Goal: Task Accomplishment & Management: Manage account settings

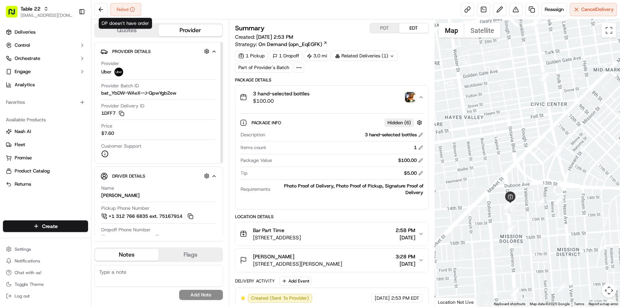
scroll to position [149, 0]
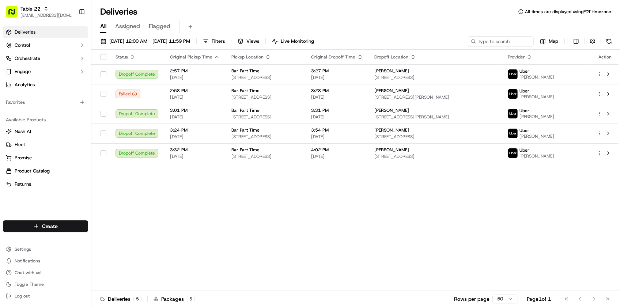
click at [154, 11] on div "Deliveries All times are displayed using EDT timezone" at bounding box center [355, 12] width 528 height 12
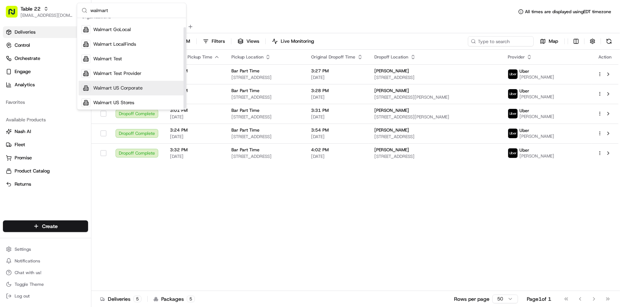
scroll to position [10, 0]
type input "walmart"
click at [129, 100] on span "Walmart US Stores" at bounding box center [113, 101] width 41 height 7
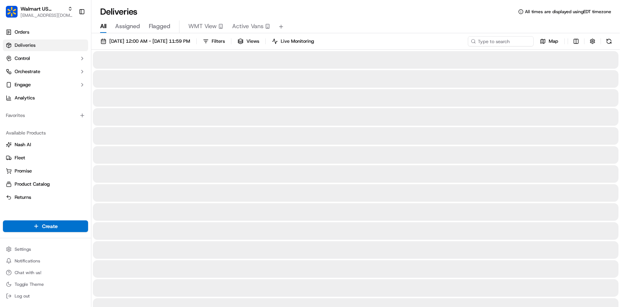
click at [369, 16] on div "Deliveries All times are displayed using EDT timezone" at bounding box center [355, 12] width 528 height 12
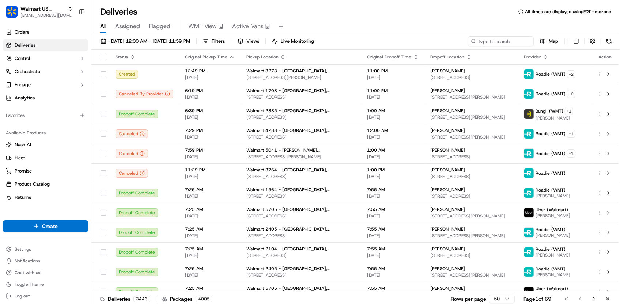
click at [143, 10] on div "Deliveries All times are displayed using EDT timezone" at bounding box center [355, 12] width 528 height 12
click at [243, 5] on div "Deliveries All times are displayed using EDT timezone All Assigned Flagged WMT …" at bounding box center [355, 153] width 528 height 307
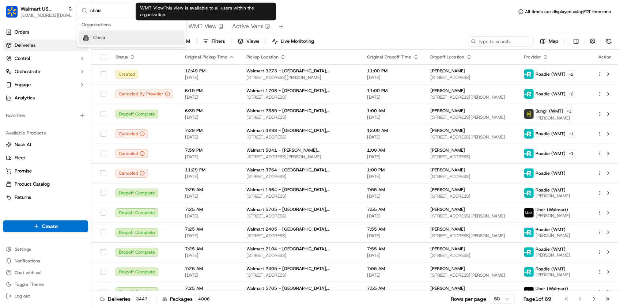
type input "chaia"
click at [123, 35] on div "Chaia" at bounding box center [132, 38] width 106 height 15
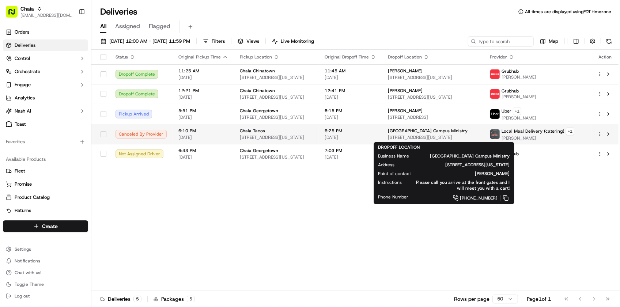
click at [441, 133] on span "Georgetown University Campus Ministry" at bounding box center [428, 131] width 80 height 6
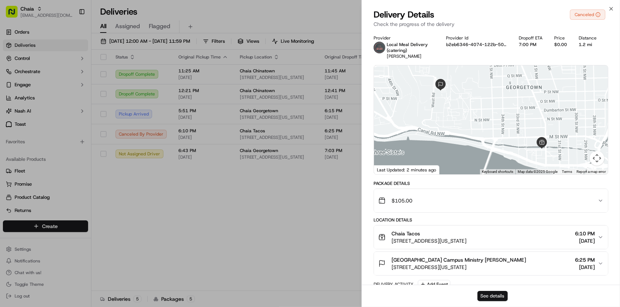
click at [487, 295] on button "See details" at bounding box center [492, 296] width 30 height 10
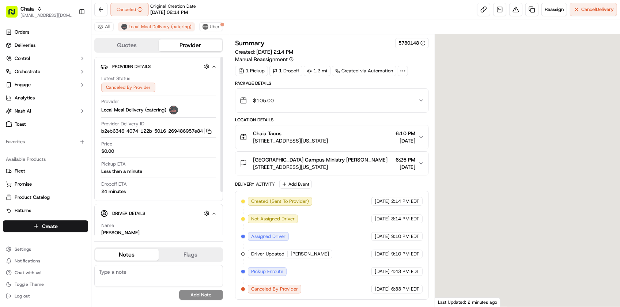
click at [132, 147] on div "Latest Status Canceled By Provider Provider Local Meal Delivery (catering) Prov…" at bounding box center [158, 134] width 116 height 125
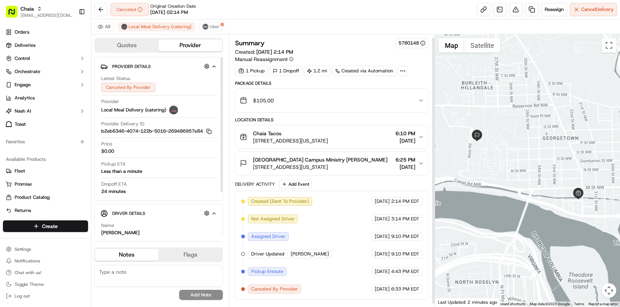
scroll to position [6, 0]
click at [330, 252] on div "Created (Sent To Provider) Local Meal Delivery (catering) [DATE] 2:14 PM EDT No…" at bounding box center [331, 245] width 181 height 96
click at [210, 26] on span "Uber" at bounding box center [215, 27] width 10 height 6
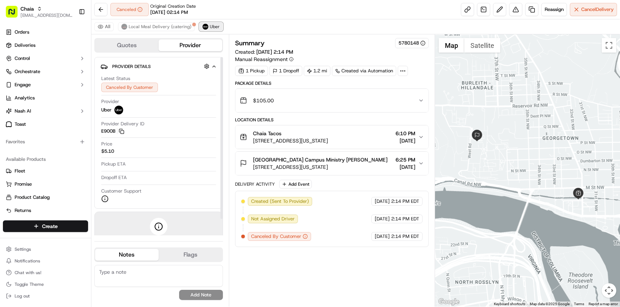
scroll to position [0, 0]
click at [353, 8] on div "Canceled Original Creation Date 09/11/2025 02:14 PM Reassign Cancel Delivery" at bounding box center [355, 9] width 528 height 19
drag, startPoint x: 140, startPoint y: 26, endPoint x: 164, endPoint y: 18, distance: 25.1
click at [141, 26] on span "Local Meal Delivery (catering)" at bounding box center [160, 27] width 63 height 6
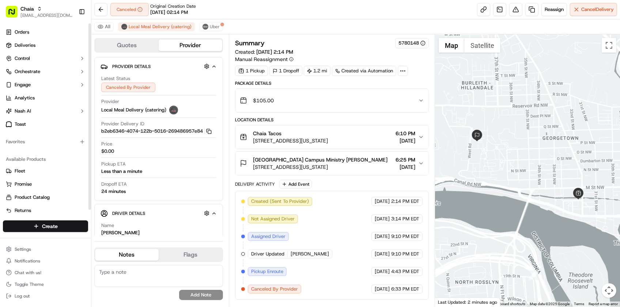
click at [51, 137] on div "Favorites" at bounding box center [45, 142] width 85 height 12
click at [547, 13] on button "Reassign" at bounding box center [554, 9] width 26 height 13
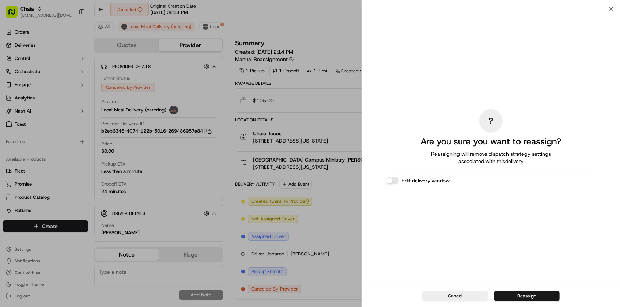
click at [390, 179] on button "Edit delivery window" at bounding box center [392, 180] width 13 height 7
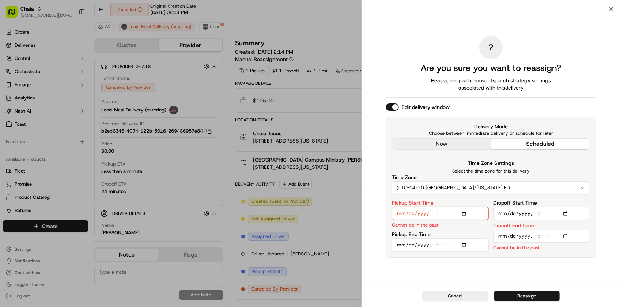
click at [436, 136] on p "Choose between immediate delivery or schedule for later" at bounding box center [491, 133] width 198 height 7
click at [438, 143] on div "? Are you sure you want to reassign? Reassigning will remove dispatch strategy …" at bounding box center [491, 146] width 210 height 273
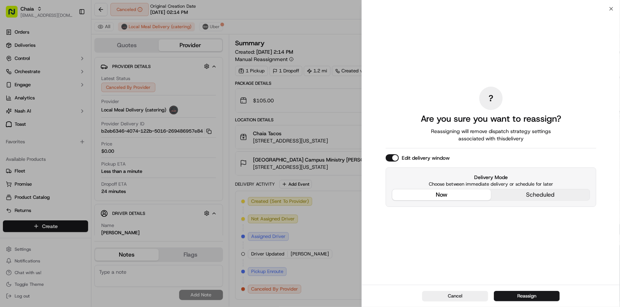
click at [550, 293] on button "Reassign" at bounding box center [527, 296] width 66 height 10
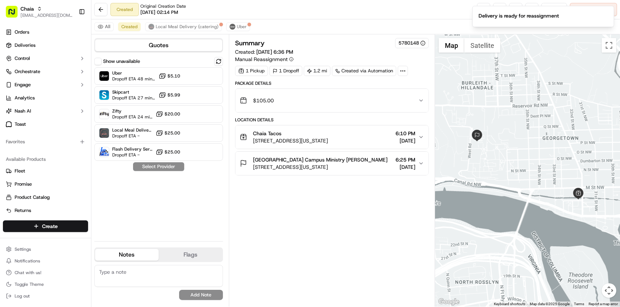
click at [370, 22] on div "All Created Local Meal Delivery (catering) Uber" at bounding box center [355, 26] width 528 height 15
click at [349, 225] on div "Summary 5780148 Created: 09/16/2025 6:36 PM Manual Reassignment 1 Pickup 1 Drop…" at bounding box center [332, 170] width 194 height 265
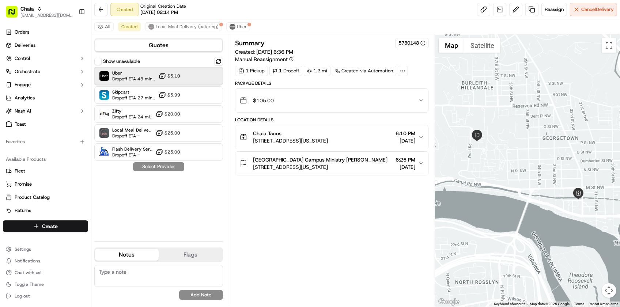
click at [136, 77] on span "Dropoff ETA 48 minutes" at bounding box center [133, 79] width 43 height 6
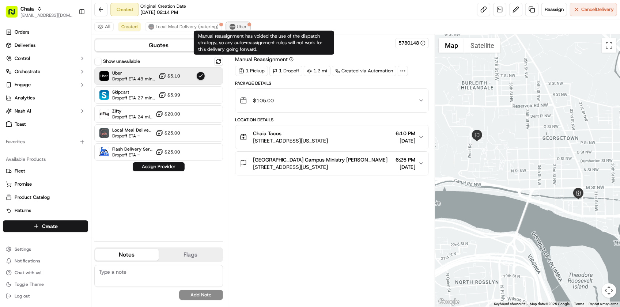
click at [237, 27] on span "Uber" at bounding box center [242, 27] width 10 height 6
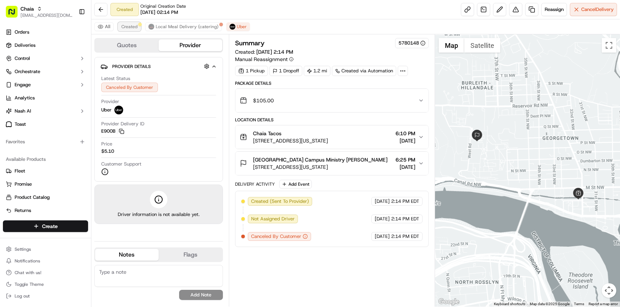
click at [124, 24] on span "Created" at bounding box center [129, 27] width 16 height 6
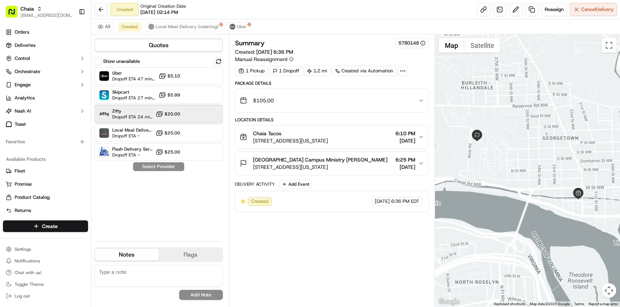
click at [128, 110] on span "Zifty" at bounding box center [132, 111] width 41 height 6
click at [156, 194] on div "Show unavailable Uber Dropoff ETA 47 minutes $5.10 Skipcart Dropoff ETA 27 minu…" at bounding box center [158, 146] width 129 height 178
click at [139, 128] on span "Local Meal Delivery (catering)" at bounding box center [132, 130] width 41 height 6
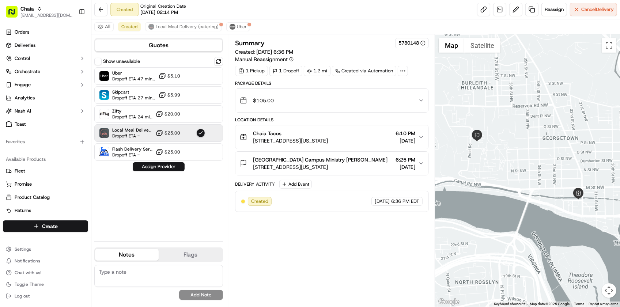
click at [149, 189] on div "Show unavailable Uber Dropoff ETA 47 minutes $5.10 Skipcart Dropoff ETA 27 minu…" at bounding box center [158, 146] width 129 height 178
click at [142, 148] on span "Flash Delivery Service" at bounding box center [132, 149] width 41 height 6
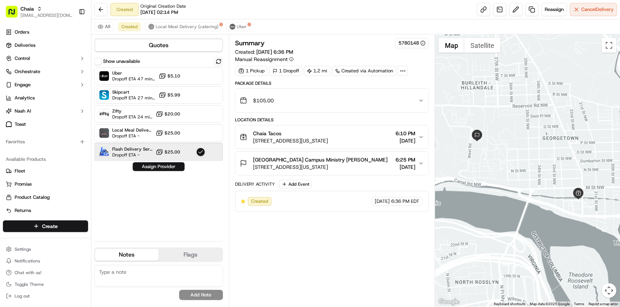
click at [132, 154] on span "Dropoff ETA -" at bounding box center [132, 155] width 41 height 6
click at [196, 24] on span "Local Meal Delivery (catering)" at bounding box center [187, 27] width 63 height 6
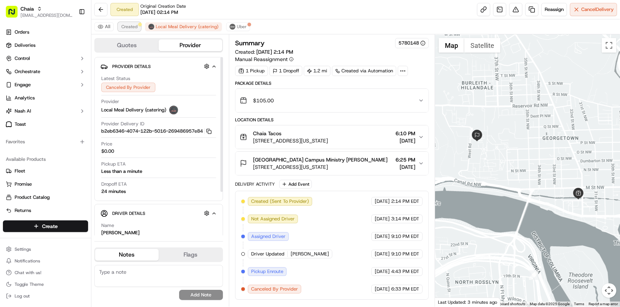
click at [134, 25] on span "Created" at bounding box center [129, 27] width 16 height 6
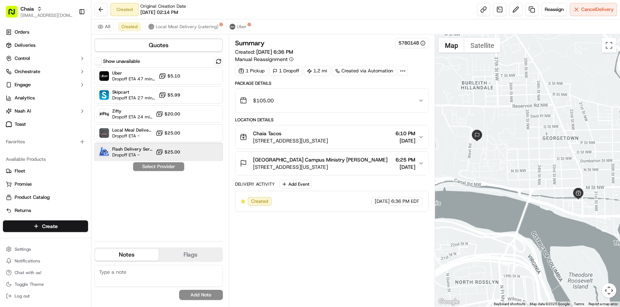
click at [191, 156] on div "Flash Delivery Service Dropoff ETA - $25.00" at bounding box center [158, 152] width 129 height 18
click at [165, 167] on button "Assign Provider" at bounding box center [159, 166] width 52 height 9
click at [165, 167] on div "Show unavailable Uber Dropoff ETA 47 minutes $5.10 Skipcart Dropoff ETA 27 minu…" at bounding box center [158, 146] width 129 height 178
drag, startPoint x: 166, startPoint y: 167, endPoint x: 209, endPoint y: 192, distance: 50.0
click at [211, 192] on div "Show unavailable Uber Dropoff ETA 47 minutes $5.10 Skipcart Dropoff ETA 27 minu…" at bounding box center [158, 146] width 129 height 178
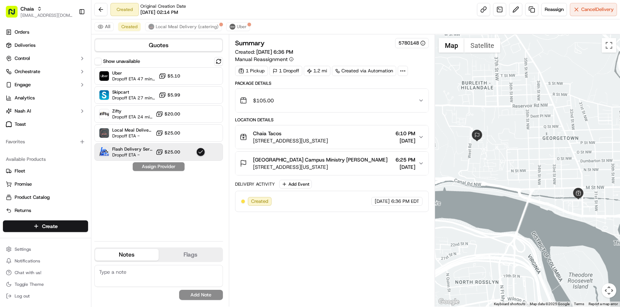
click at [181, 204] on div "Show unavailable Uber Dropoff ETA 47 minutes $5.10 Skipcart Dropoff ETA 27 minu…" at bounding box center [158, 146] width 129 height 178
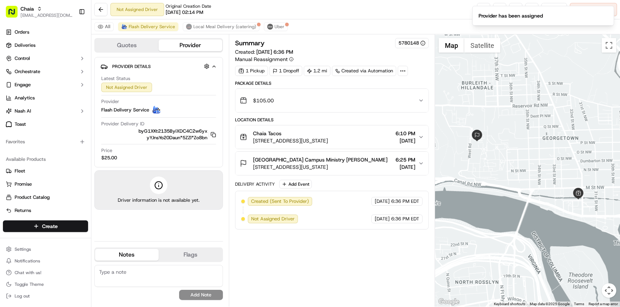
click at [188, 94] on div "Latest Status Not Assigned Driver" at bounding box center [158, 85] width 115 height 20
click at [315, 262] on div "Summary 5780148 Created: 09/16/2025 6:36 PM Manual Reassignment 1 Pickup 1 Drop…" at bounding box center [332, 170] width 194 height 265
drag, startPoint x: 326, startPoint y: 237, endPoint x: 310, endPoint y: 246, distance: 18.2
click at [326, 230] on div "Created (Sent To Provider) Flash Delivery Service 09/16/2025 6:36 PM EDT Not As…" at bounding box center [332, 210] width 194 height 39
click at [225, 31] on button "Local Meal Delivery (catering)" at bounding box center [221, 26] width 77 height 9
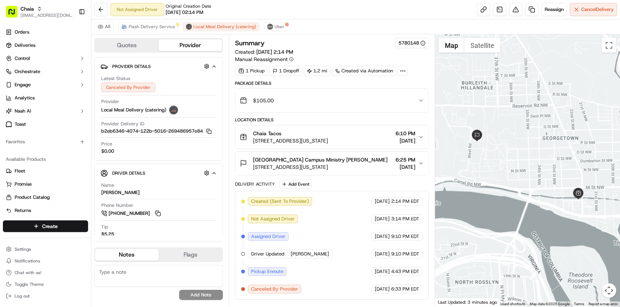
click at [371, 258] on div "09/14/2025 9:10 PM EDT" at bounding box center [396, 254] width 51 height 9
click at [122, 73] on div "Latest Status Canceled By Provider Provider Local Meal Delivery (catering) Prov…" at bounding box center [158, 114] width 116 height 85
click at [152, 29] on span "Flash Delivery Service" at bounding box center [152, 27] width 46 height 6
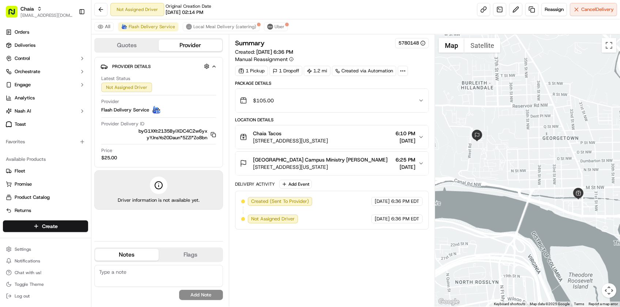
click at [371, 246] on div "Summary 5780148 Created: 09/16/2025 6:36 PM Manual Reassignment 1 Pickup 1 Drop…" at bounding box center [332, 170] width 194 height 265
click at [348, 17] on div "Not Assigned Driver Original Creation Date 09/11/2025 02:14 PM Reassign Cancel …" at bounding box center [355, 9] width 528 height 19
click at [231, 26] on span "Local Meal Delivery (catering)" at bounding box center [224, 27] width 63 height 6
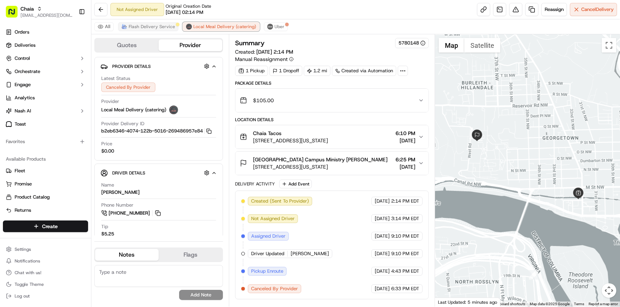
drag, startPoint x: 205, startPoint y: 24, endPoint x: 167, endPoint y: 23, distance: 37.7
click at [203, 24] on span "Local Meal Delivery (catering)" at bounding box center [224, 27] width 63 height 6
click at [142, 23] on button "Flash Delivery Service" at bounding box center [148, 26] width 60 height 9
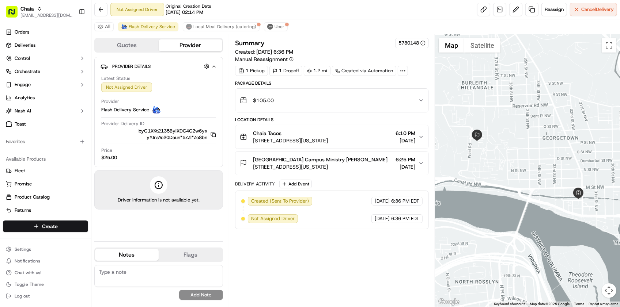
click at [379, 24] on div "All Flash Delivery Service Local Meal Delivery (catering) Uber" at bounding box center [355, 26] width 528 height 15
click at [346, 278] on div "Summary 5780148 Created: 09/16/2025 6:36 PM Manual Reassignment 1 Pickup 1 Drop…" at bounding box center [332, 170] width 194 height 265
click at [395, 171] on span "[DATE]" at bounding box center [405, 166] width 20 height 7
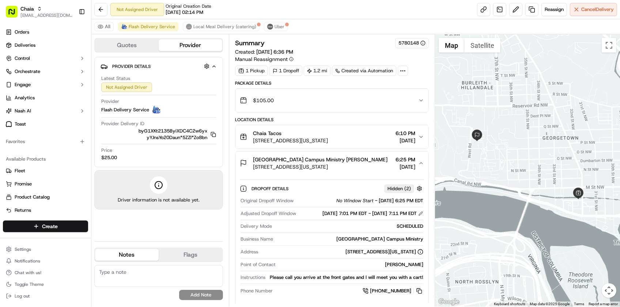
click at [395, 171] on span "[DATE]" at bounding box center [405, 166] width 20 height 7
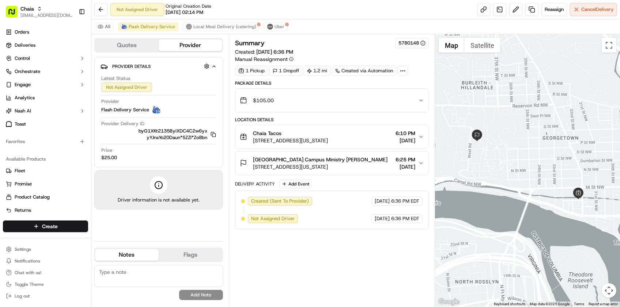
click at [395, 171] on span "[DATE]" at bounding box center [405, 166] width 20 height 7
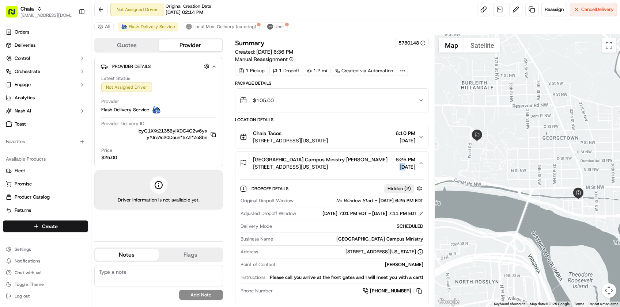
click at [395, 171] on span "[DATE]" at bounding box center [405, 166] width 20 height 7
drag, startPoint x: 386, startPoint y: 174, endPoint x: 347, endPoint y: 42, distance: 137.6
click at [344, 45] on div "Summary 5780148" at bounding box center [332, 43] width 194 height 10
click at [255, 255] on span "Address" at bounding box center [249, 252] width 18 height 7
click at [258, 208] on div "Original Dropoff Window No Window Start - 09/16/2025 6:25 PM EDT" at bounding box center [331, 203] width 183 height 10
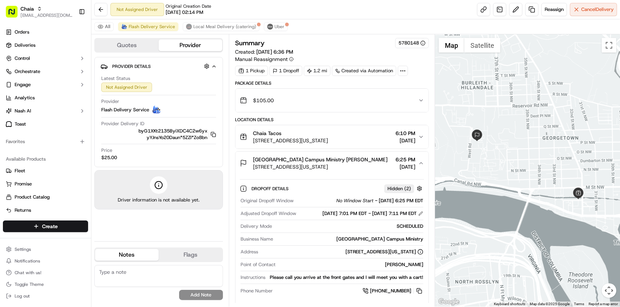
click at [320, 36] on div "Summary 5780148 Created: 09/16/2025 6:36 PM Manual Reassignment 1 Pickup 1 Drop…" at bounding box center [332, 170] width 206 height 273
click at [134, 155] on div "Price $25.00" at bounding box center [158, 154] width 115 height 14
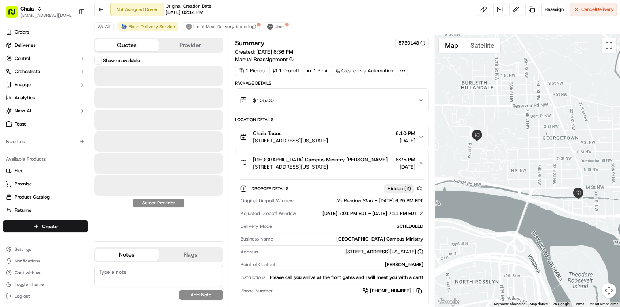
click at [144, 44] on button "Quotes" at bounding box center [127, 45] width 64 height 12
click at [189, 32] on div "All Flash Delivery Service Local Meal Delivery (catering) Uber" at bounding box center [355, 26] width 528 height 15
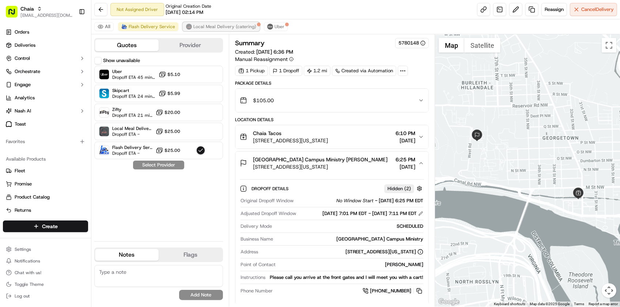
click at [195, 30] on span "Local Meal Delivery (catering)" at bounding box center [224, 27] width 63 height 6
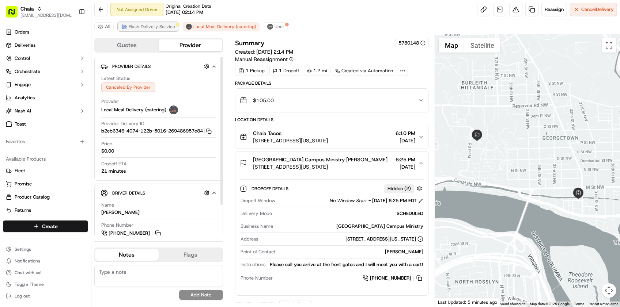
click at [132, 24] on span "Flash Delivery Service" at bounding box center [152, 27] width 46 height 6
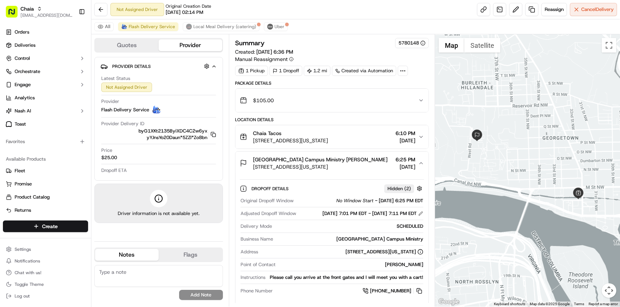
click at [148, 41] on button "Quotes" at bounding box center [127, 45] width 64 height 12
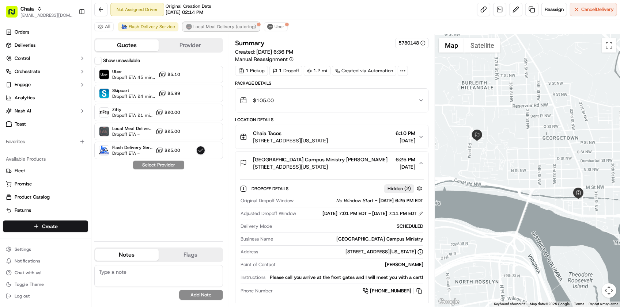
click at [225, 28] on span "Local Meal Delivery (catering)" at bounding box center [224, 27] width 63 height 6
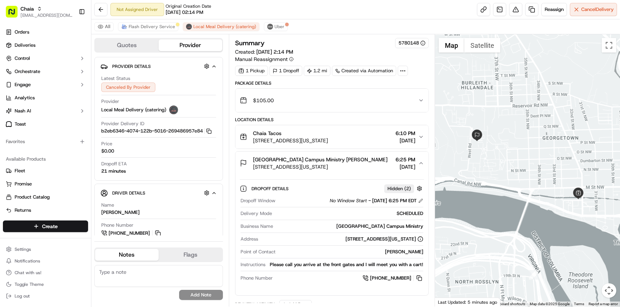
click at [341, 16] on div "Not Assigned Driver Original Creation Date 09/11/2025 02:14 PM Reassign Cancel …" at bounding box center [355, 9] width 528 height 19
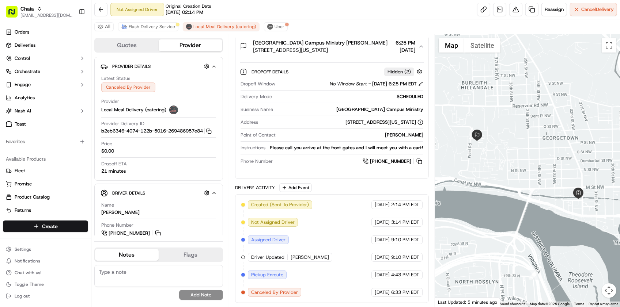
click at [299, 236] on div "Created (Sent To Provider) Local Meal Delivery (catering) 09/11/2025 2:14 PM ED…" at bounding box center [331, 249] width 181 height 96
click at [304, 269] on div "Created (Sent To Provider) Local Meal Delivery (catering) 09/11/2025 2:14 PM ED…" at bounding box center [331, 249] width 181 height 96
click at [337, 251] on div "Created (Sent To Provider) Local Meal Delivery (catering) 09/11/2025 2:14 PM ED…" at bounding box center [331, 249] width 181 height 96
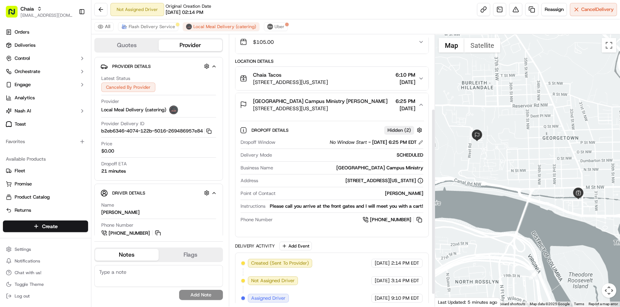
scroll to position [0, 0]
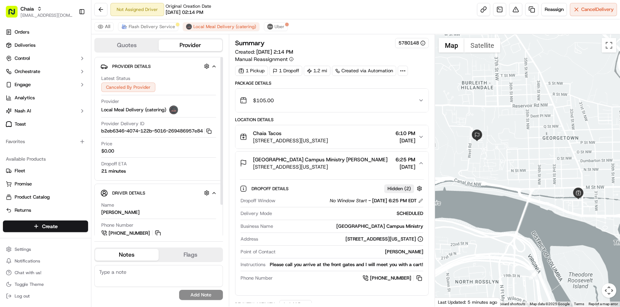
click at [136, 75] on div "Latest Status Canceled By Provider Provider Local Meal Delivery (catering) Prov…" at bounding box center [158, 124] width 116 height 105
click at [365, 13] on div "Not Assigned Driver Original Creation Date 09/11/2025 02:14 PM Reassign Cancel …" at bounding box center [355, 9] width 528 height 19
click at [131, 28] on span "Flash Delivery Service" at bounding box center [152, 27] width 46 height 6
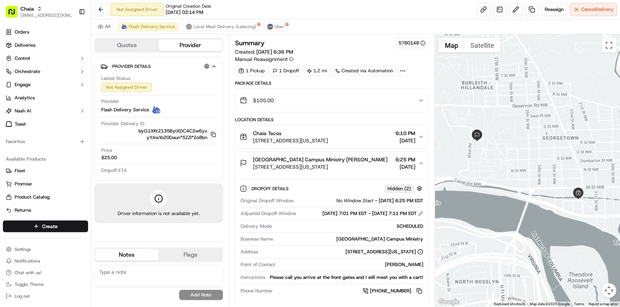
click at [333, 10] on div "Not Assigned Driver Original Creation Date 09/11/2025 02:14 PM Reassign Cancel …" at bounding box center [355, 9] width 528 height 19
click at [581, 7] on span "Cancel Delivery" at bounding box center [597, 9] width 33 height 7
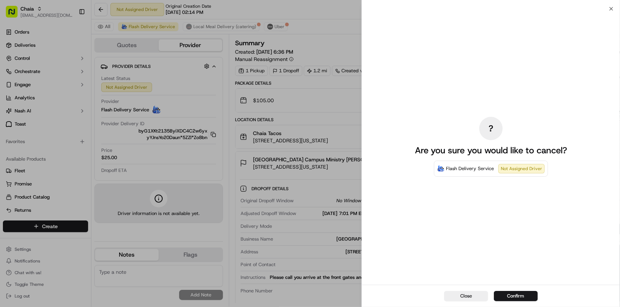
click at [521, 304] on div "Close Confirm" at bounding box center [491, 296] width 258 height 22
click at [517, 302] on div "Close Confirm" at bounding box center [491, 296] width 258 height 22
click at [500, 296] on button "Confirm" at bounding box center [516, 296] width 44 height 10
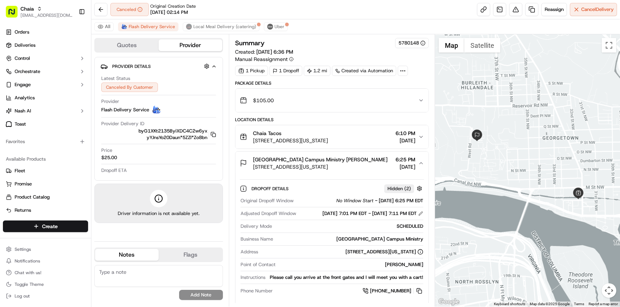
click at [315, 28] on div "All Flash Delivery Service Local Meal Delivery (catering) Uber" at bounding box center [355, 26] width 528 height 15
click at [272, 18] on div "Canceled Original Creation Date 09/11/2025 02:14 PM Reassign Cancel Delivery" at bounding box center [355, 9] width 528 height 19
click at [277, 24] on span "Uber" at bounding box center [279, 27] width 10 height 6
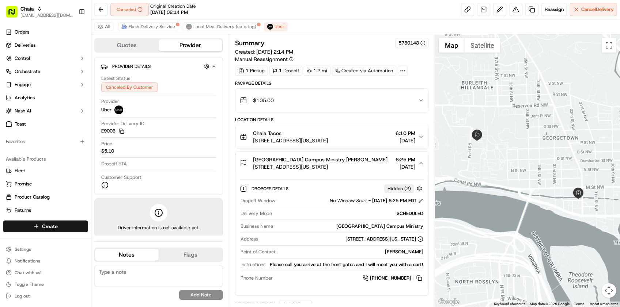
click at [343, 17] on div "Canceled Original Creation Date 09/11/2025 02:14 PM Reassign Cancel Delivery" at bounding box center [355, 9] width 528 height 19
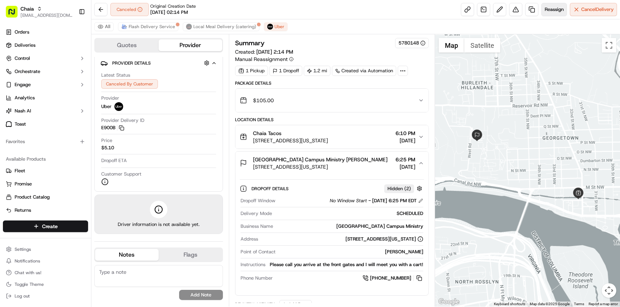
click at [548, 6] on span "Reassign" at bounding box center [554, 9] width 19 height 7
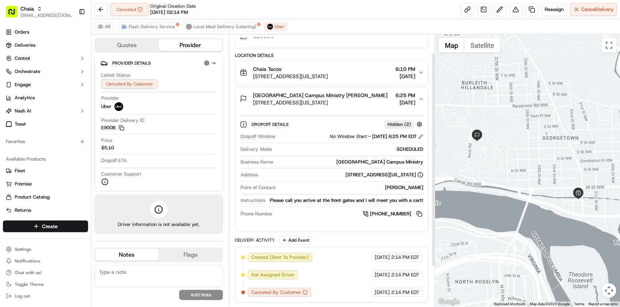
scroll to position [73, 0]
click at [289, 183] on div "Dropoff Window No Window Start - 09/16/2025 6:25 PM EDT Delivery Mode SCHEDULED…" at bounding box center [332, 175] width 184 height 91
click at [551, 6] on span "Reassign" at bounding box center [554, 9] width 19 height 7
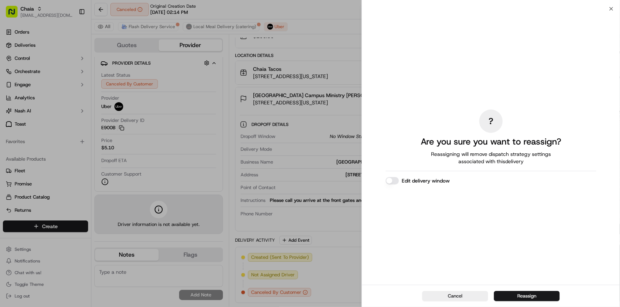
click at [393, 182] on button "Edit delivery window" at bounding box center [392, 180] width 13 height 7
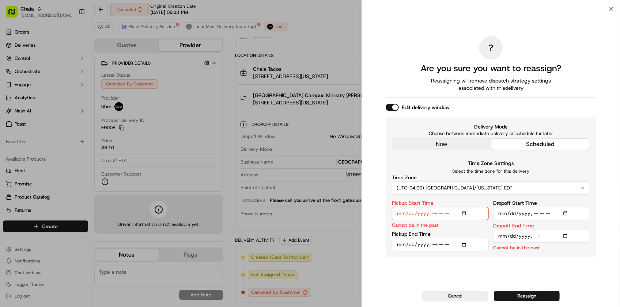
click at [450, 143] on div "? Are you sure you want to reassign? Reassigning will remove dispatch strategy …" at bounding box center [491, 146] width 210 height 273
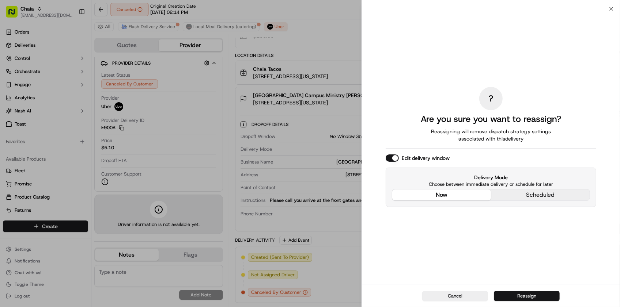
click at [516, 296] on button "Reassign" at bounding box center [527, 296] width 66 height 10
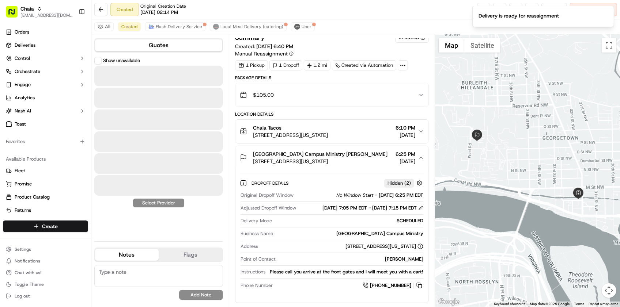
scroll to position [20, 0]
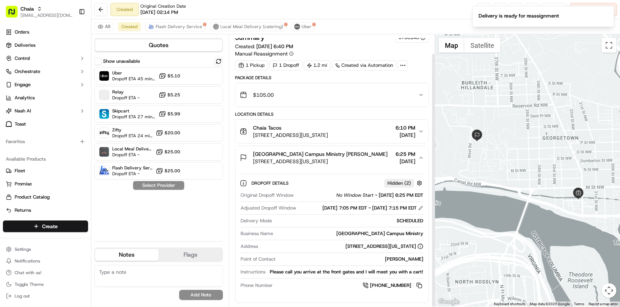
click at [338, 15] on div "Created Original Creation Date 09/11/2025 02:14 PM Reassign Cancel Delivery" at bounding box center [355, 9] width 528 height 19
click at [145, 76] on span "Uber" at bounding box center [133, 73] width 43 height 6
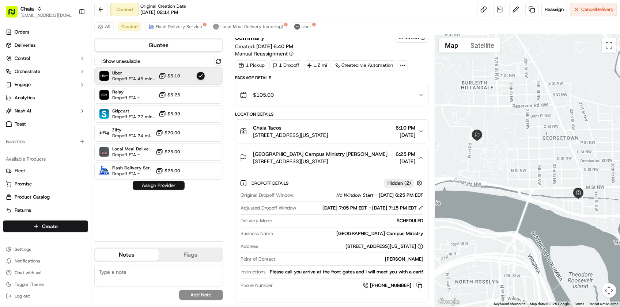
click at [155, 187] on button "Assign Provider" at bounding box center [159, 185] width 52 height 9
click at [148, 208] on div "Show unavailable Uber Dropoff ETA 45 minutes $5.10 Relay Dropoff ETA - $5.25 Sk…" at bounding box center [158, 146] width 129 height 179
click at [149, 208] on div "Show unavailable Uber Dropoff ETA 45 minutes $5.10 Relay Dropoff ETA - $5.25 Sk…" at bounding box center [158, 146] width 129 height 179
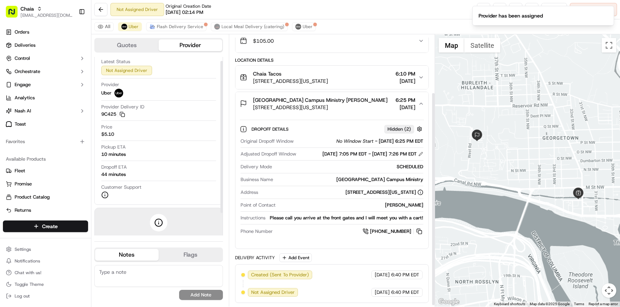
scroll to position [30, 0]
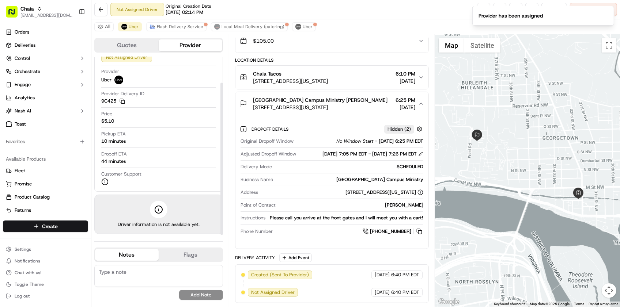
click at [185, 162] on div "Dropoff ETA 44 minutes" at bounding box center [158, 158] width 115 height 14
click at [404, 14] on div "Not Assigned Driver Original Creation Date 09/11/2025 02:14 PM Reassign Cancel …" at bounding box center [355, 9] width 528 height 19
click at [319, 289] on div "Created (Sent To Provider) Uber 09/16/2025 6:40 PM EDT Not Assigned Driver Uber…" at bounding box center [331, 284] width 181 height 26
click at [420, 8] on div "Not Assigned Driver Original Creation Date 09/11/2025 02:14 PM Reassign Cancel …" at bounding box center [355, 9] width 528 height 19
click at [148, 121] on div "Price $5.10" at bounding box center [158, 118] width 115 height 14
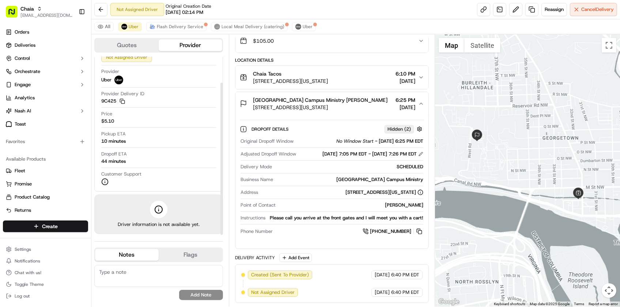
click at [346, 10] on div "Not Assigned Driver Original Creation Date 09/11/2025 02:14 PM Reassign Cancel …" at bounding box center [355, 9] width 528 height 19
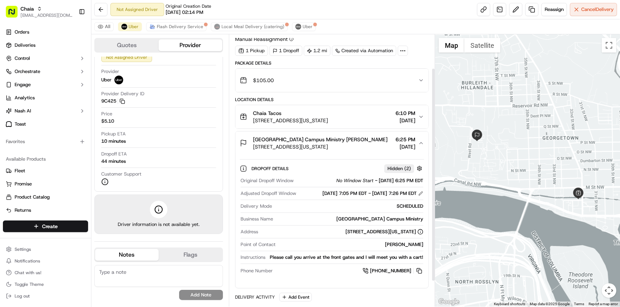
scroll to position [0, 0]
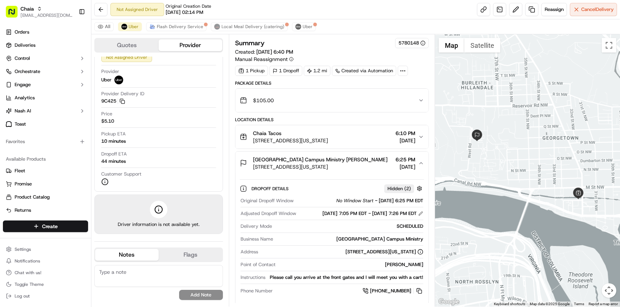
click at [299, 268] on div "Jillian Hubbard" at bounding box center [350, 265] width 145 height 7
click at [300, 268] on div "Jillian Hubbard" at bounding box center [350, 265] width 145 height 7
click at [378, 14] on div "Not Assigned Driver Original Creation Date 09/11/2025 02:14 PM Reassign Cancel …" at bounding box center [355, 9] width 528 height 19
click at [284, 230] on div "SCHEDULED" at bounding box center [349, 226] width 148 height 7
click at [199, 273] on textarea at bounding box center [158, 276] width 129 height 22
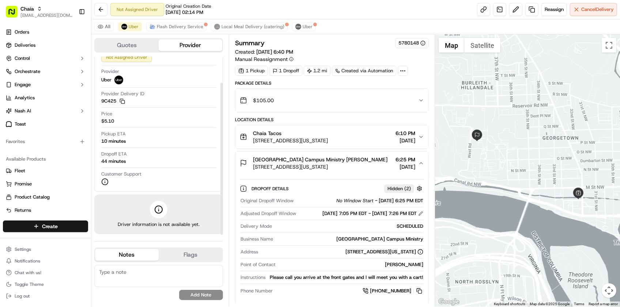
drag, startPoint x: 296, startPoint y: 232, endPoint x: 353, endPoint y: 203, distance: 63.6
click at [297, 220] on div "Adjusted Dropoff Window 09/16/2025 7:05 PM EDT - 09/16/2025 7:26 PM EDT" at bounding box center [331, 215] width 183 height 10
click at [307, 233] on div "Delivery Mode SCHEDULED" at bounding box center [331, 228] width 183 height 10
click at [130, 151] on div "Latest Status Not Assigned Driver Provider Uber Provider Delivery ID 9C425 Copy…" at bounding box center [158, 115] width 116 height 146
click at [280, 233] on div "Delivery Mode SCHEDULED" at bounding box center [331, 228] width 183 height 10
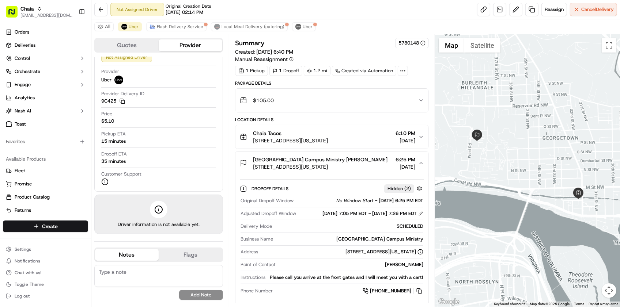
click at [280, 233] on div "Delivery Mode SCHEDULED" at bounding box center [331, 228] width 183 height 10
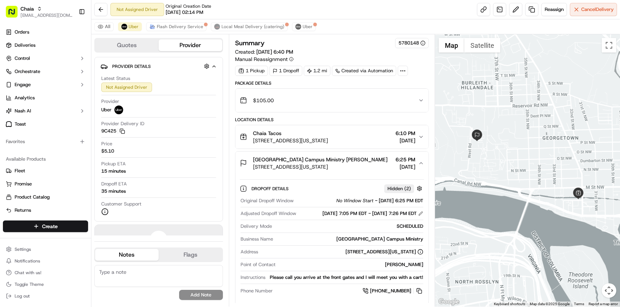
click at [297, 251] on div "Original Dropoff Window No Window Start - 09/16/2025 6:25 PM EDT Adjusted Dropo…" at bounding box center [332, 246] width 184 height 103
click at [375, 45] on div "Summary 5780148" at bounding box center [332, 43] width 194 height 10
drag, startPoint x: 254, startPoint y: 267, endPoint x: 262, endPoint y: 259, distance: 10.9
click at [254, 255] on span "Address" at bounding box center [249, 252] width 18 height 7
click at [320, 260] on div "Original Dropoff Window No Window Start - 09/16/2025 6:25 PM EDT Adjusted Dropo…" at bounding box center [332, 246] width 184 height 103
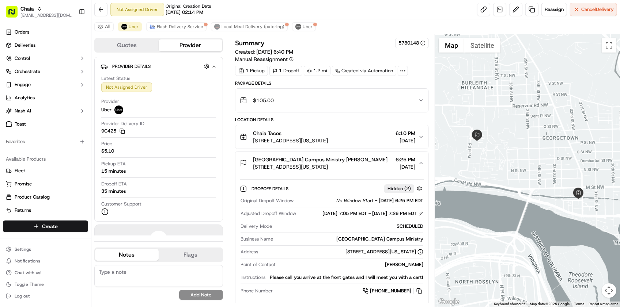
click at [412, 20] on div "All Uber Flash Delivery Service Local Meal Delivery (catering) Uber" at bounding box center [355, 26] width 528 height 15
click at [595, 10] on span "Cancel Delivery" at bounding box center [597, 9] width 33 height 7
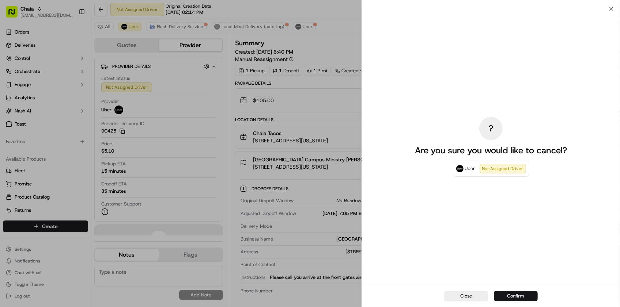
click at [504, 298] on button "Confirm" at bounding box center [516, 296] width 44 height 10
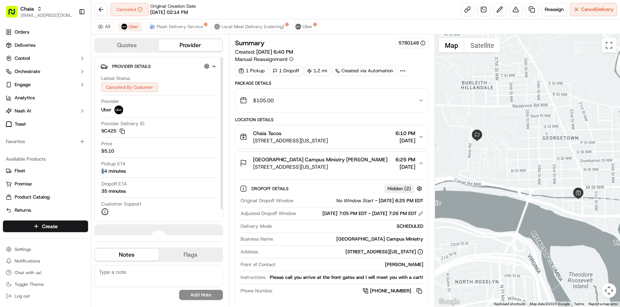
click at [103, 168] on div "14 minutes" at bounding box center [113, 171] width 24 height 7
click at [393, 120] on div "Location Details" at bounding box center [332, 120] width 194 height 6
click at [221, 29] on span "Local Meal Delivery (catering)" at bounding box center [252, 27] width 63 height 6
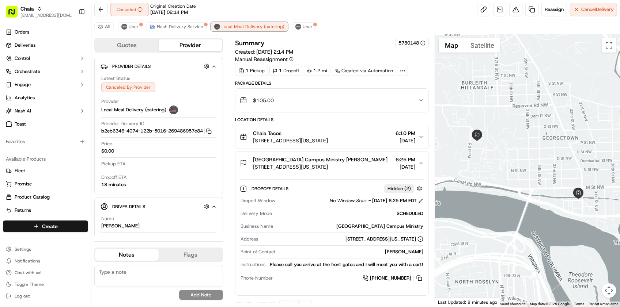
scroll to position [126, 0]
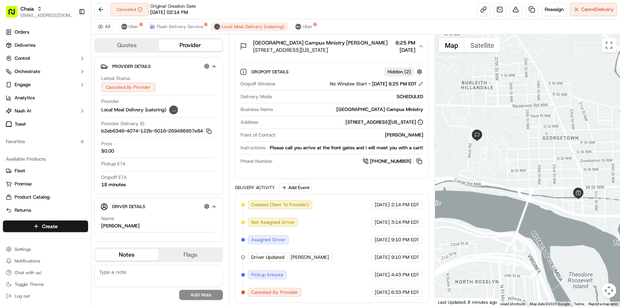
click at [352, 261] on div "Created (Sent To Provider) Local Meal Delivery (catering) 09/11/2025 2:14 PM ED…" at bounding box center [331, 249] width 181 height 96
click at [403, 7] on div "Canceled Original Creation Date 09/11/2025 02:14 PM Reassign Cancel Delivery" at bounding box center [355, 9] width 528 height 19
